Goal: Task Accomplishment & Management: Manage account settings

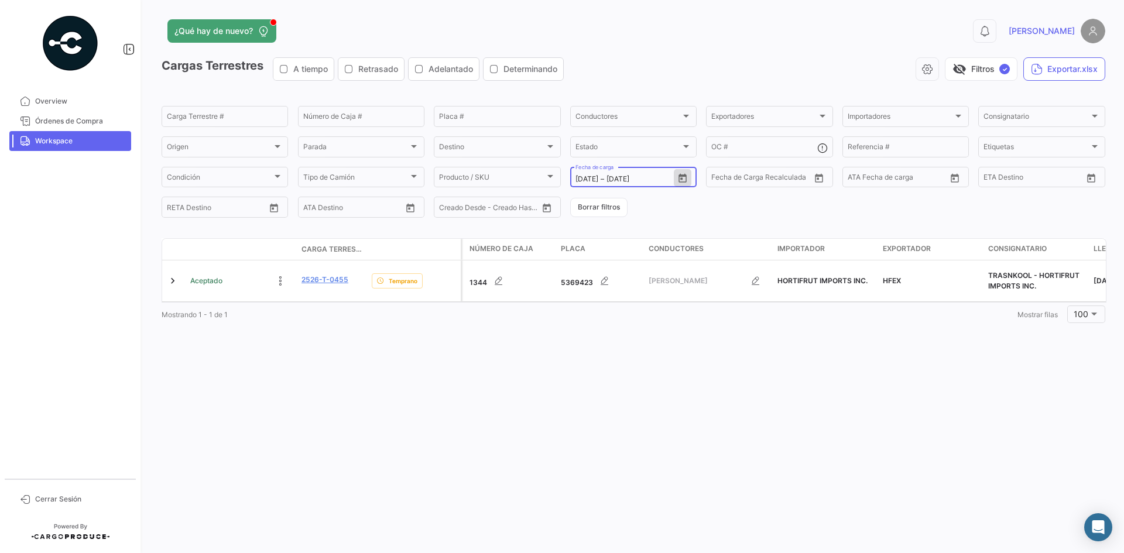
click at [683, 182] on icon "Open calendar" at bounding box center [683, 177] width 8 height 9
click at [661, 271] on div "2" at bounding box center [667, 273] width 18 height 21
type input "[DATE]"
click at [661, 271] on div "2" at bounding box center [667, 273] width 18 height 21
type input "[DATE]"
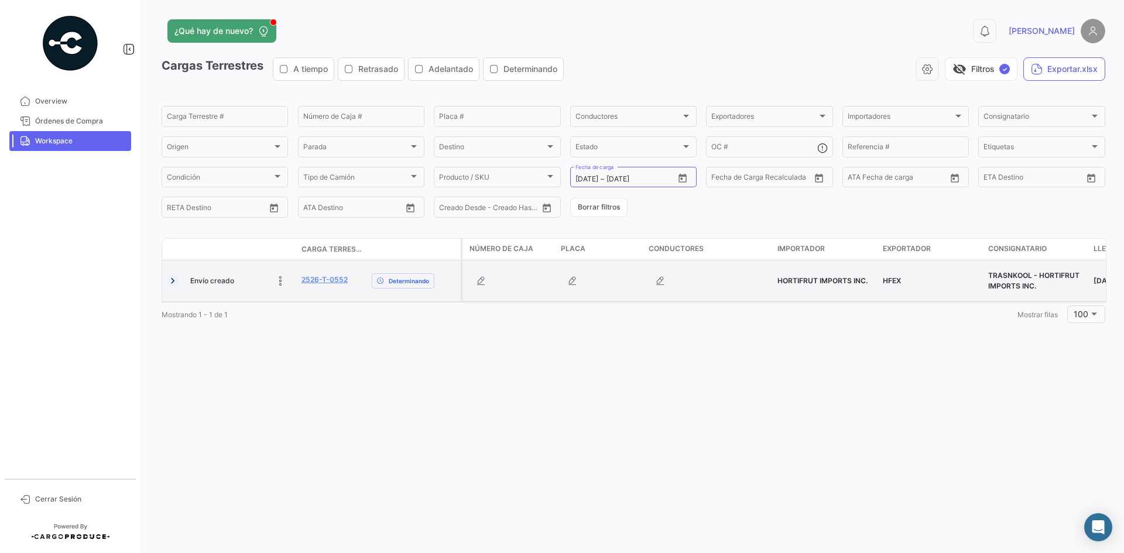
click at [170, 280] on link at bounding box center [173, 281] width 12 height 12
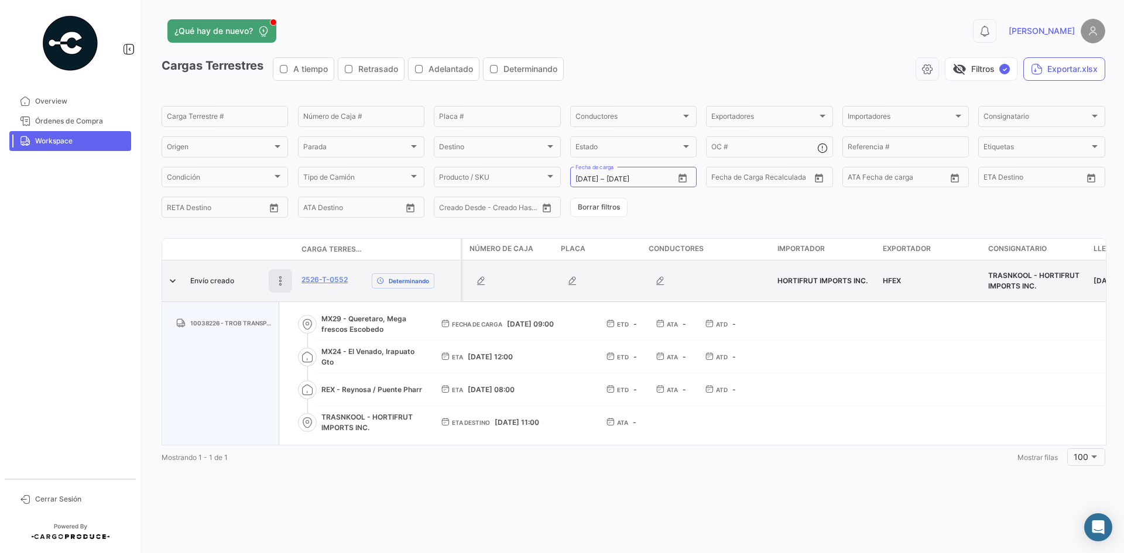
click at [278, 278] on icon at bounding box center [281, 281] width 12 height 12
click at [197, 281] on div at bounding box center [241, 280] width 102 height 23
click at [203, 283] on div at bounding box center [241, 280] width 102 height 23
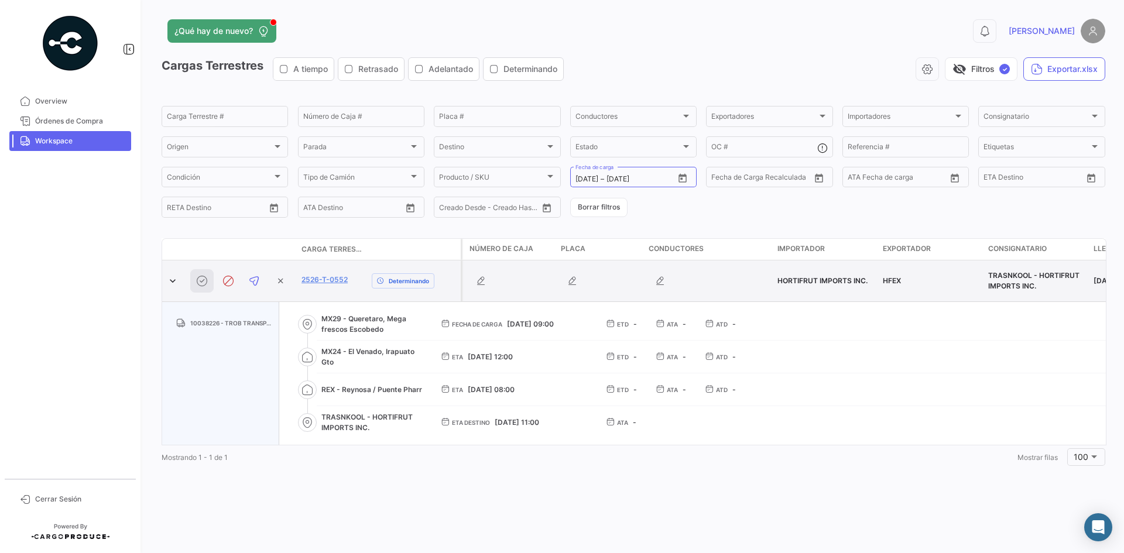
click at [203, 283] on div at bounding box center [241, 280] width 102 height 23
click at [174, 282] on link at bounding box center [173, 281] width 12 height 12
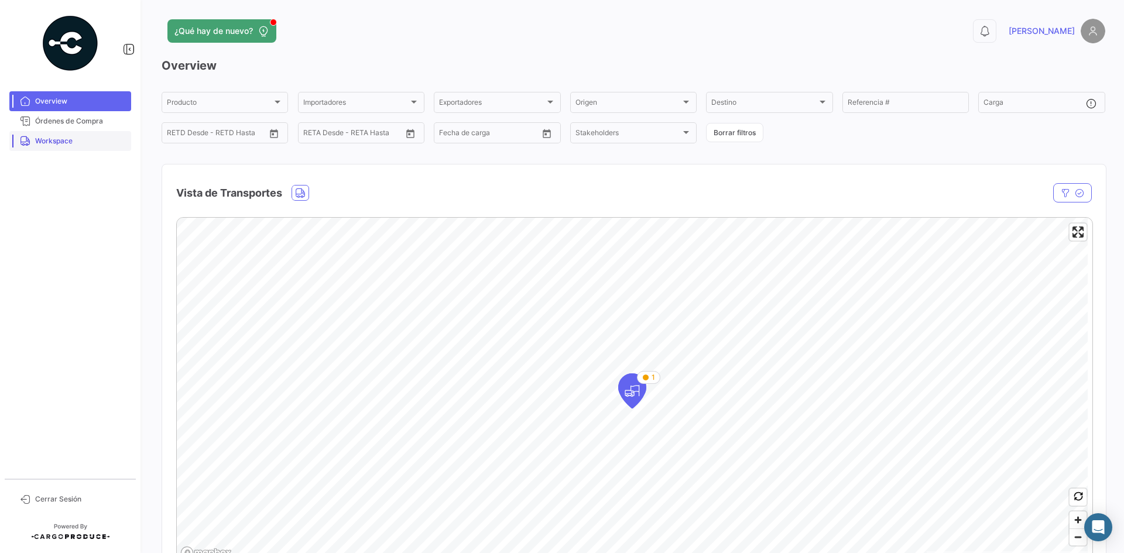
click at [66, 148] on link "Workspace" at bounding box center [70, 141] width 122 height 20
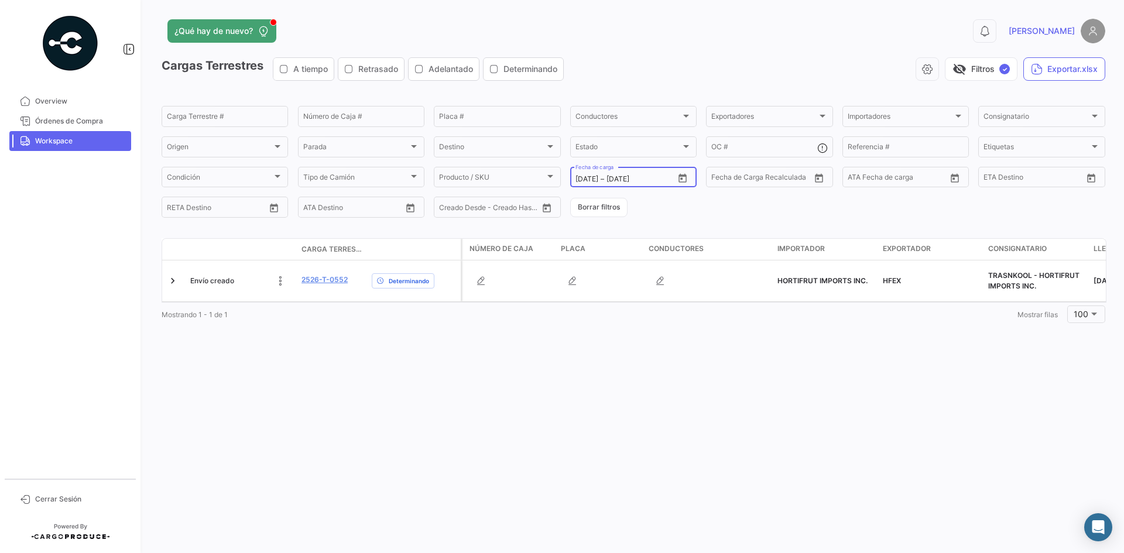
click at [687, 178] on icon "Open calendar" at bounding box center [682, 178] width 11 height 11
click at [671, 276] on div "2" at bounding box center [667, 273] width 18 height 21
type input "[DATE]"
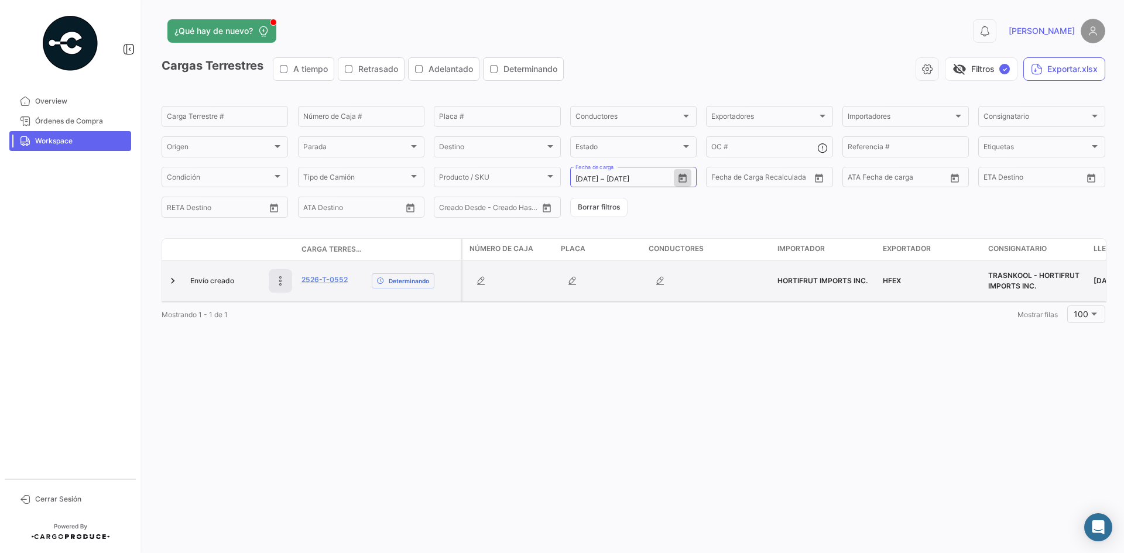
click at [282, 283] on icon at bounding box center [281, 281] width 12 height 12
click at [196, 279] on icon at bounding box center [202, 281] width 12 height 12
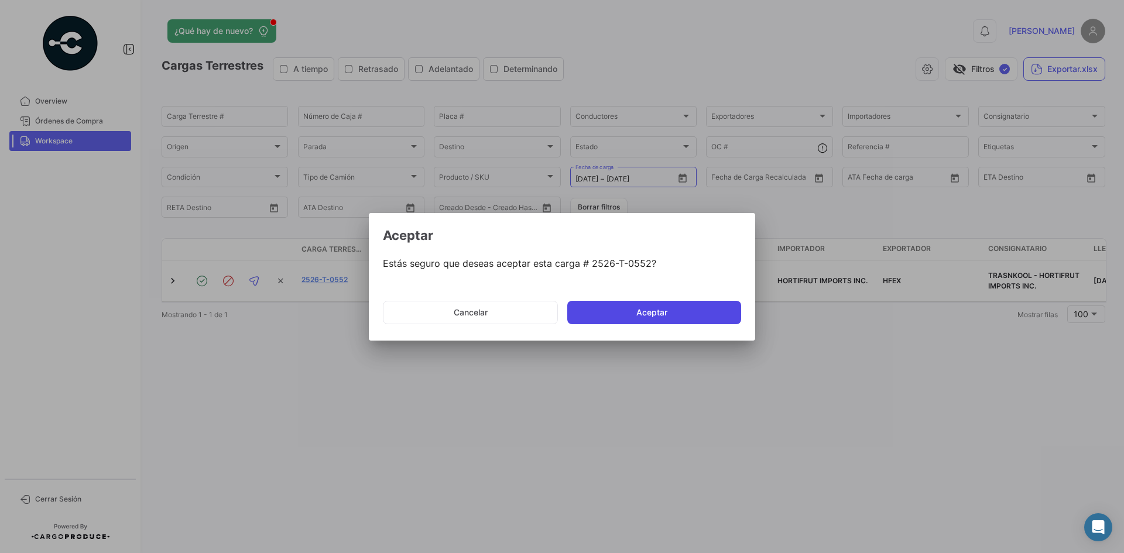
click at [624, 313] on button "Aceptar" at bounding box center [654, 312] width 174 height 23
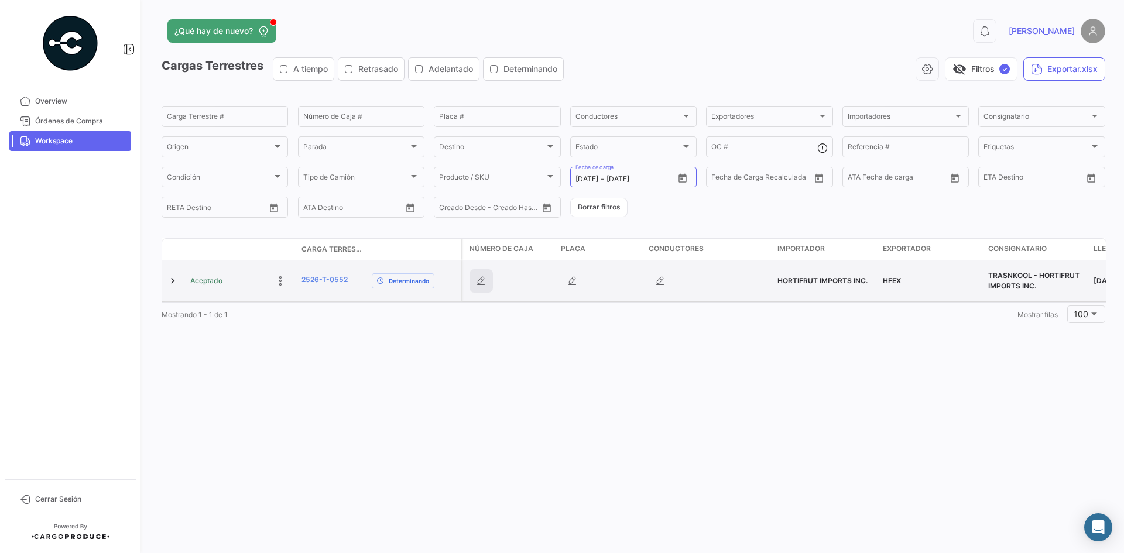
click at [486, 283] on icon "button" at bounding box center [481, 281] width 12 height 12
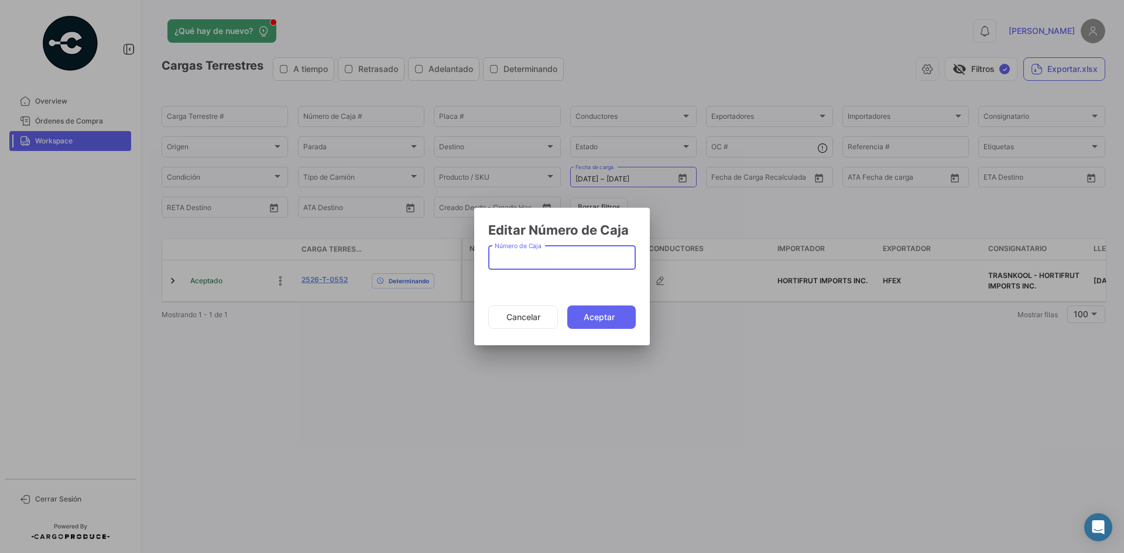
click at [549, 261] on input "Número de Caja" at bounding box center [562, 260] width 135 height 10
type input "28656"
click at [610, 322] on button "Aceptar" at bounding box center [601, 317] width 69 height 23
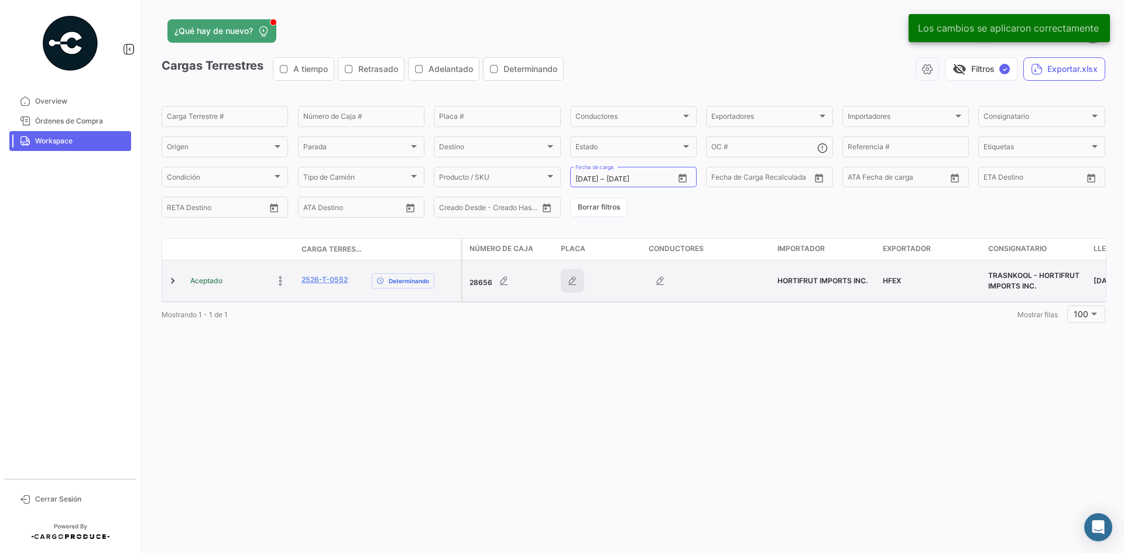
click at [577, 289] on button "button" at bounding box center [572, 280] width 23 height 23
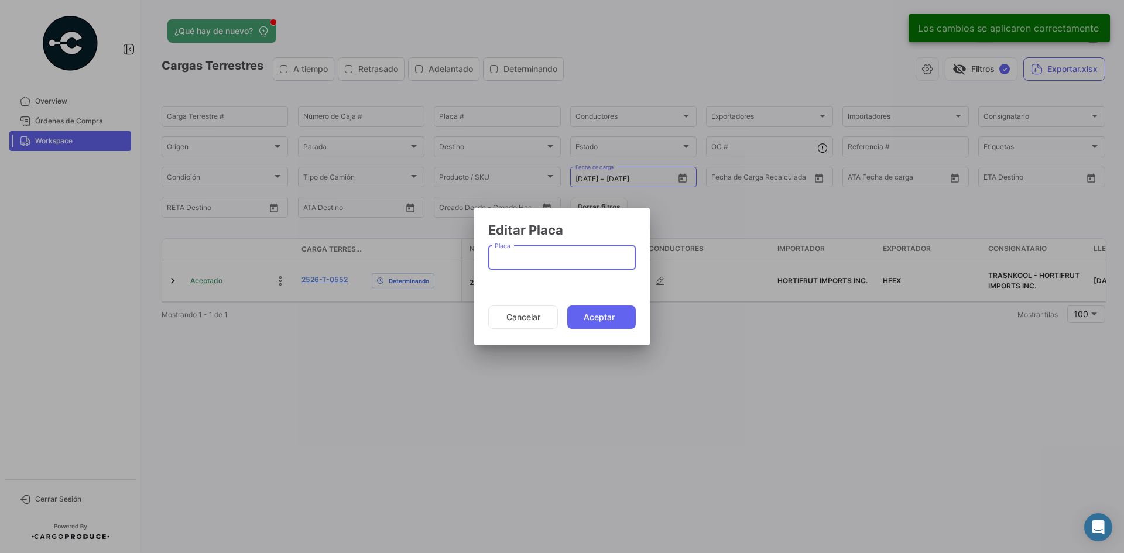
paste input "5501636"
type input "5501636"
click at [605, 321] on button "Aceptar" at bounding box center [601, 317] width 69 height 23
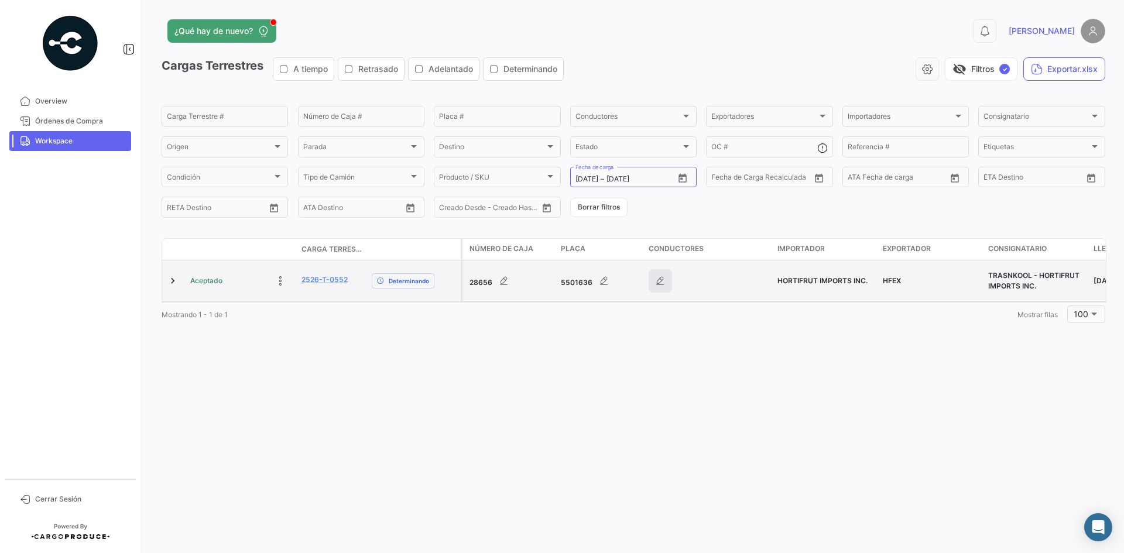
click at [660, 280] on icon "button" at bounding box center [661, 281] width 12 height 12
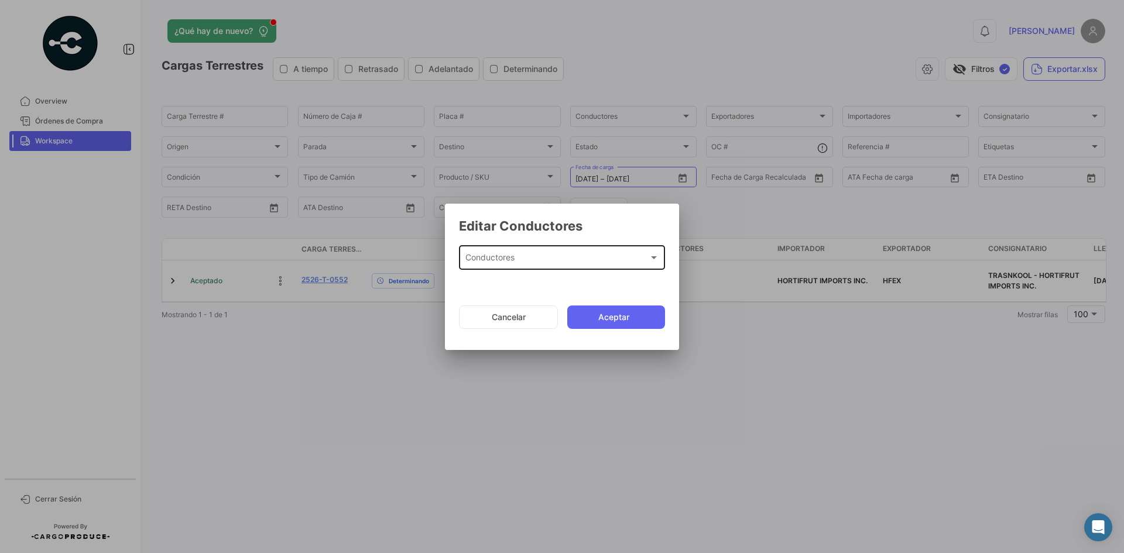
click at [551, 252] on div "Conductores Conductores" at bounding box center [563, 257] width 194 height 27
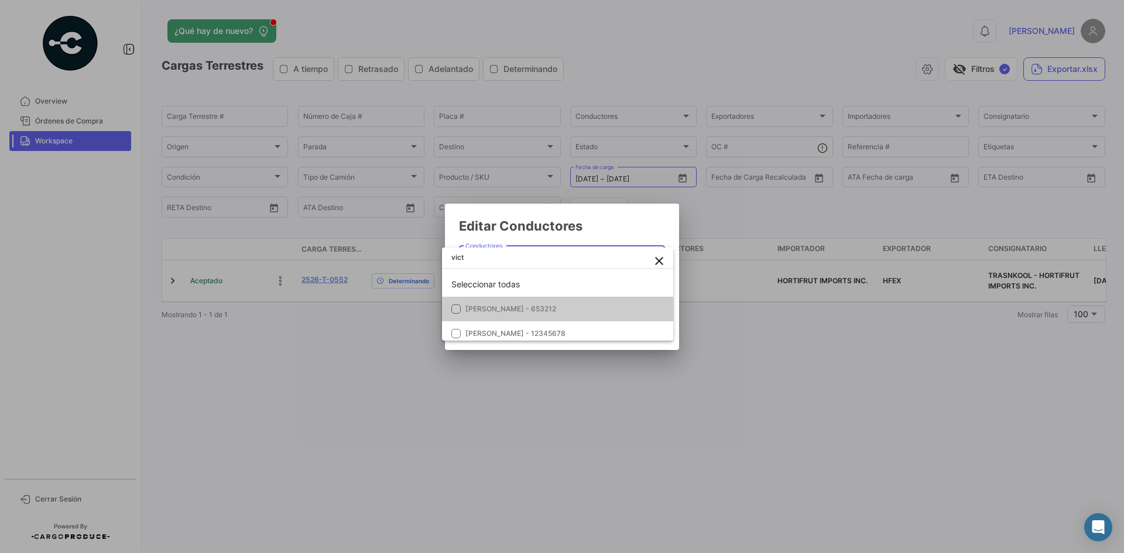
type input "vict"
click at [550, 312] on span "VICTOR CASTILLO SANTOYO - 653212" at bounding box center [511, 308] width 91 height 9
click at [610, 225] on div at bounding box center [562, 276] width 1124 height 553
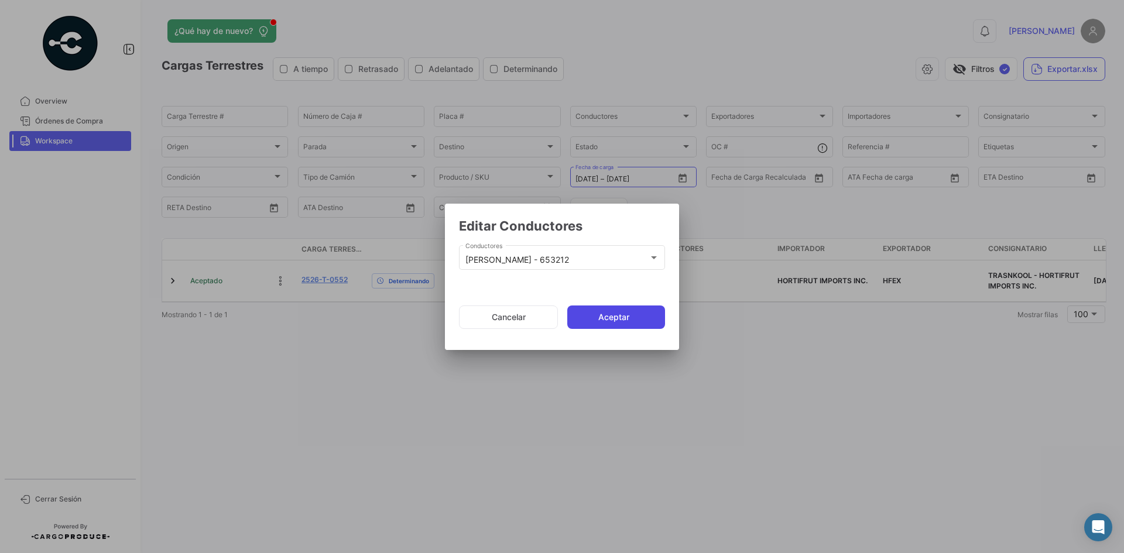
click at [612, 324] on button "Aceptar" at bounding box center [616, 317] width 98 height 23
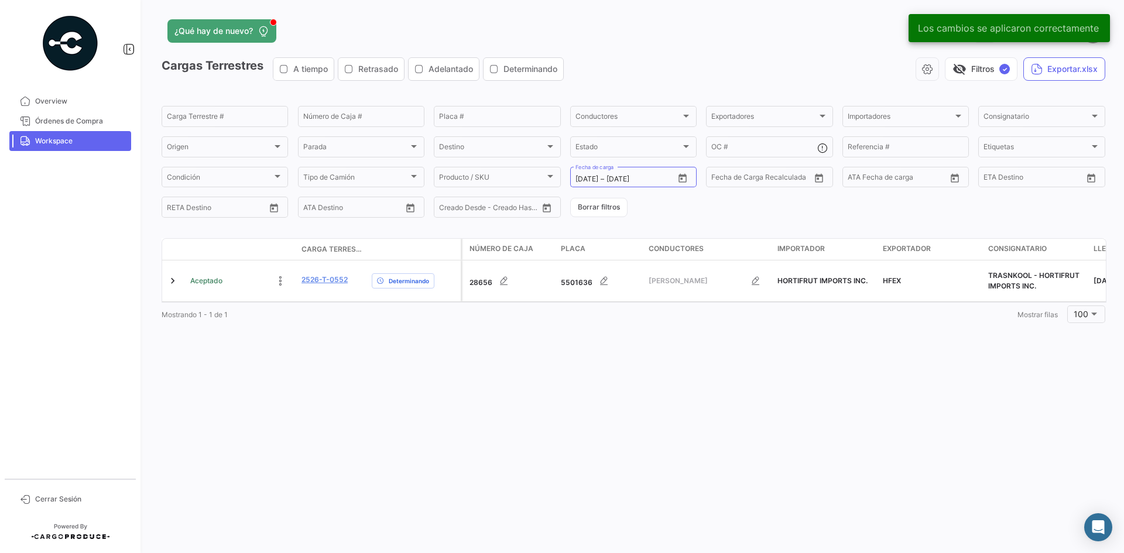
click at [415, 348] on div "¿Qué hay de nuevo? 0 Jose Cargas Terrestres A tiempo Retrasado Adelantado Deter…" at bounding box center [633, 276] width 981 height 553
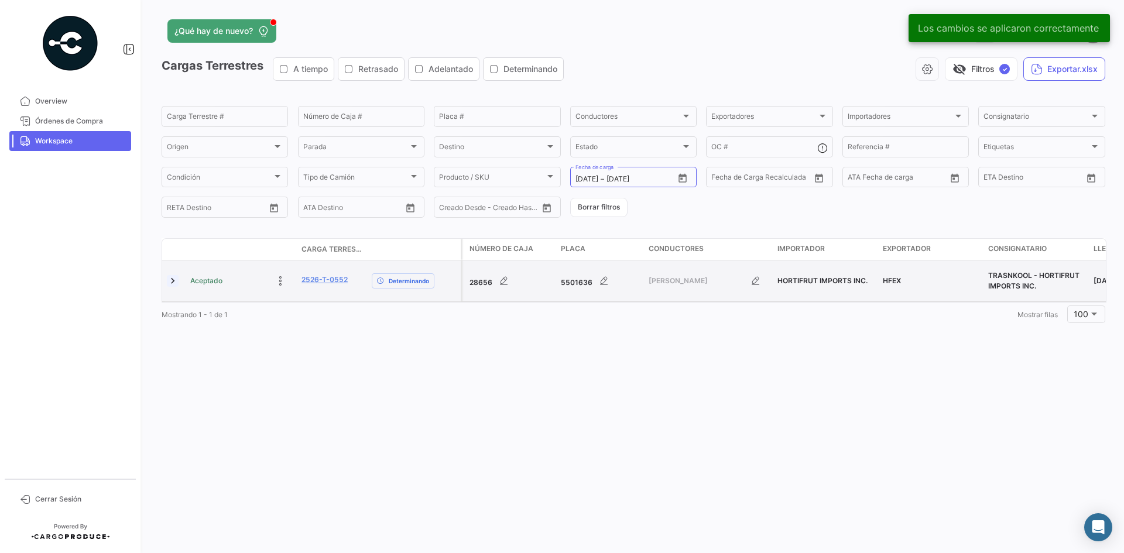
click at [172, 282] on link at bounding box center [173, 281] width 12 height 12
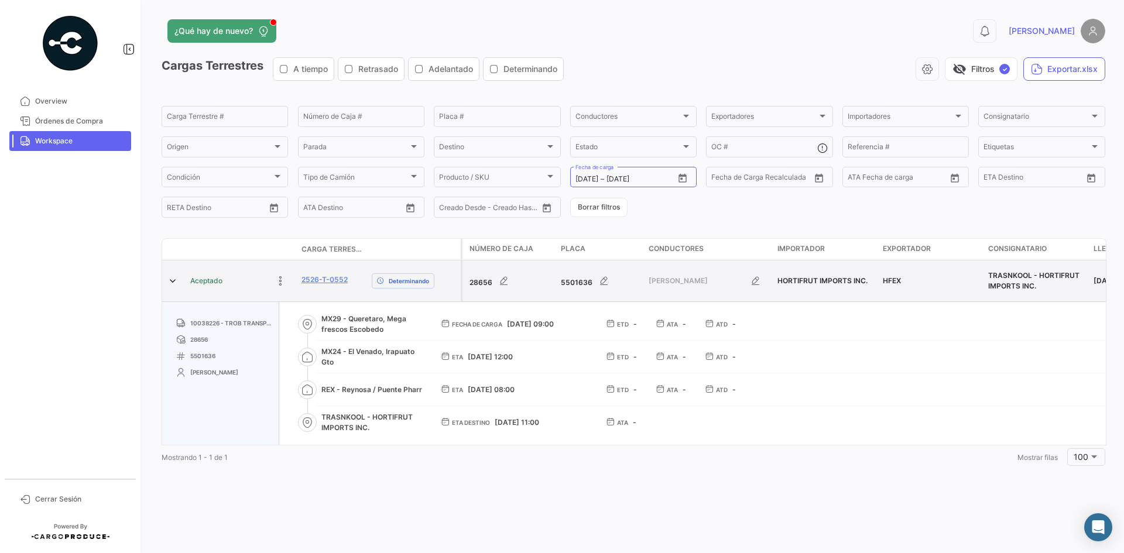
drag, startPoint x: 352, startPoint y: 279, endPoint x: 300, endPoint y: 282, distance: 52.2
click at [300, 282] on datatable-body-cell "2526-T-0552" at bounding box center [332, 281] width 70 height 41
copy link "2526-T-0552"
click at [358, 284] on div "2526-T-0552" at bounding box center [332, 281] width 61 height 13
drag, startPoint x: 353, startPoint y: 280, endPoint x: 297, endPoint y: 273, distance: 56.7
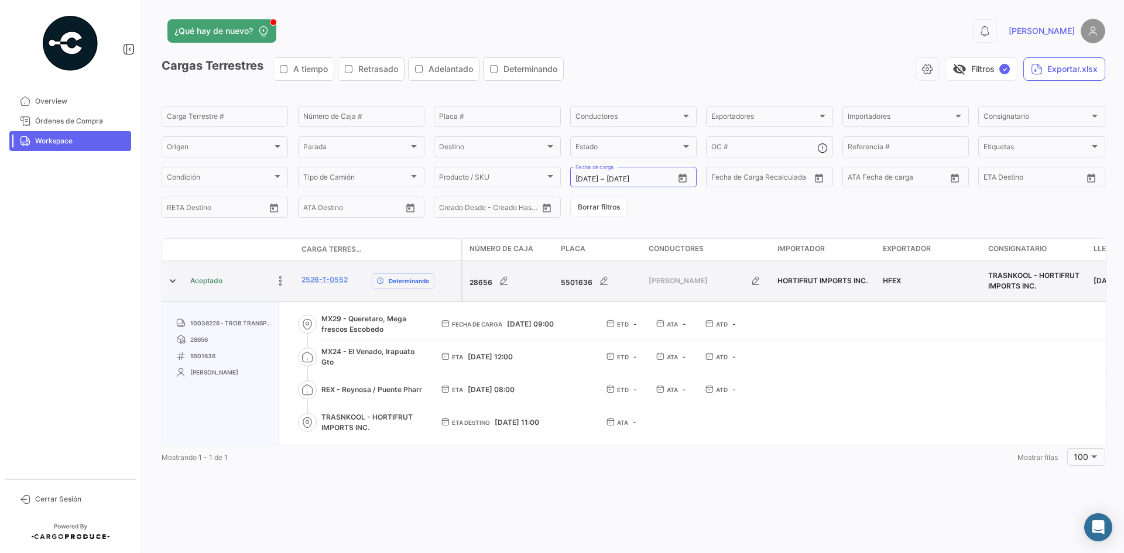
click at [297, 273] on datatable-body-cell "2526-T-0552" at bounding box center [332, 281] width 70 height 41
copy link "2526-T-0552"
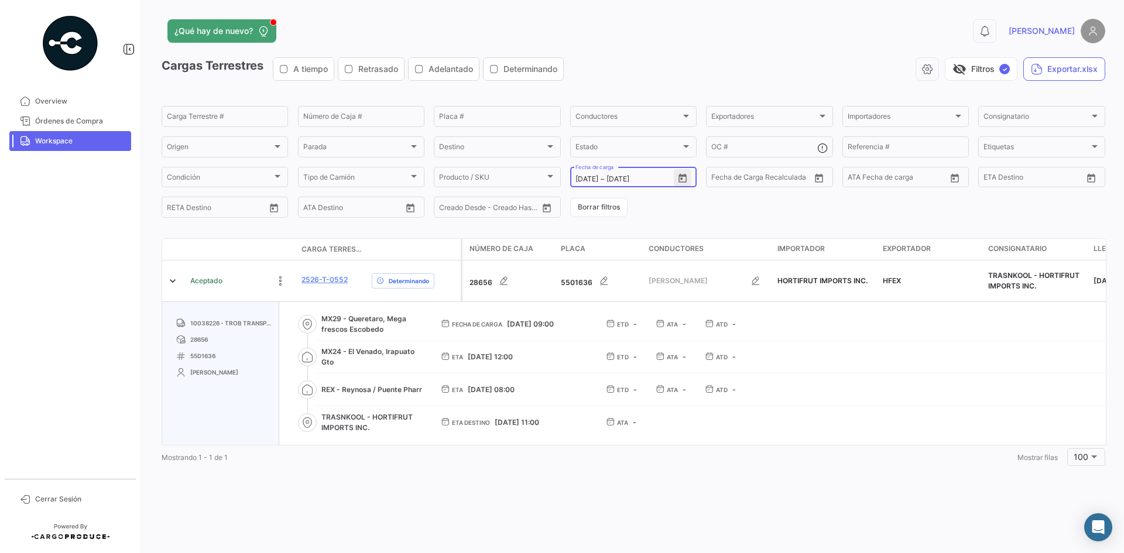
click at [680, 179] on icon "Open calendar" at bounding box center [682, 178] width 11 height 11
click at [649, 275] on div "1" at bounding box center [646, 273] width 19 height 21
type input "[DATE]"
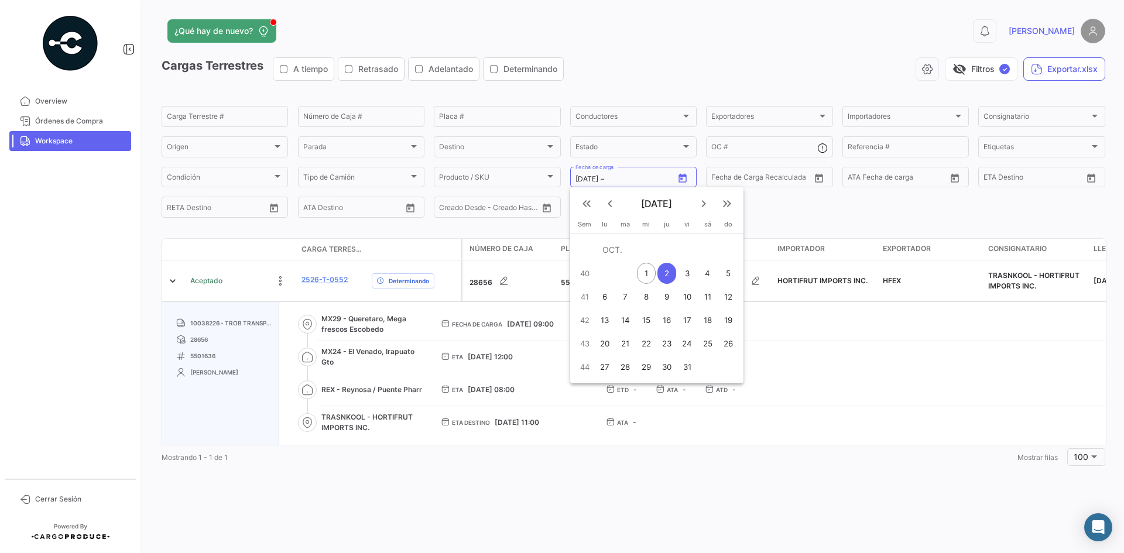
click at [649, 275] on div "1" at bounding box center [646, 273] width 19 height 21
type input "[DATE]"
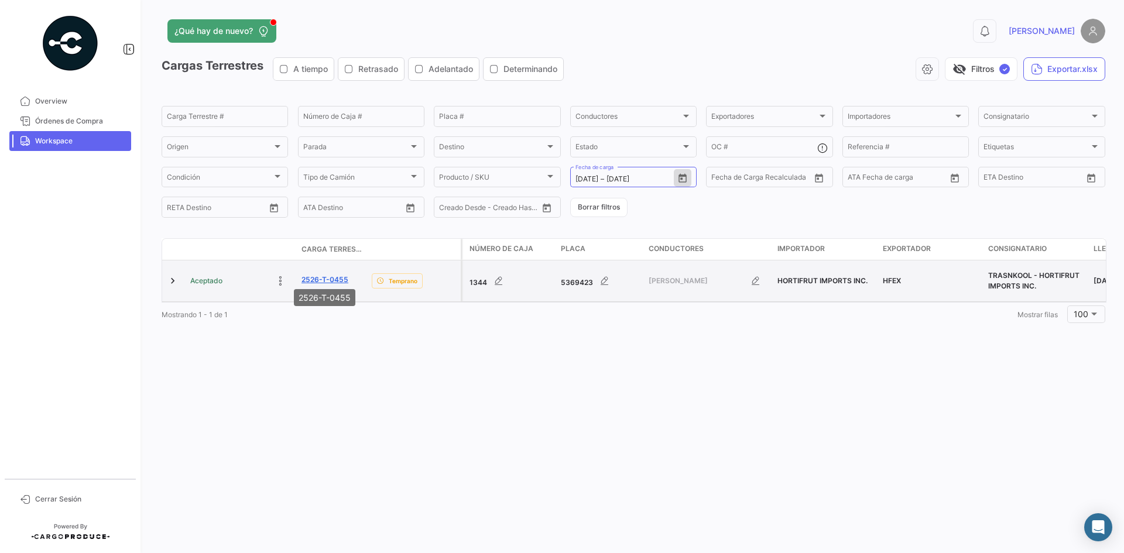
click at [337, 276] on link "2526-T-0455" at bounding box center [325, 280] width 47 height 11
